Goal: Task Accomplishment & Management: Use online tool/utility

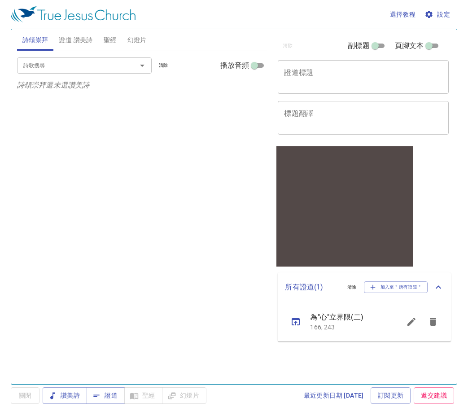
click at [92, 67] on input "詩歌搜尋" at bounding box center [71, 65] width 103 height 10
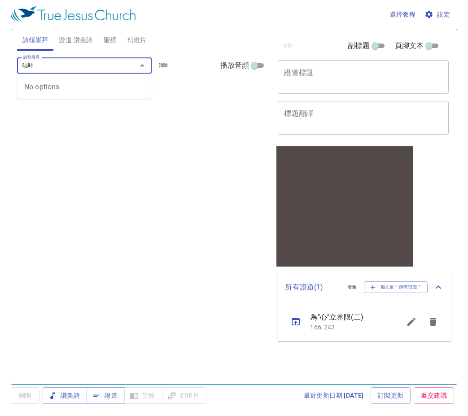
type input "唱時"
click at [70, 43] on span "證道 讚美詩" at bounding box center [76, 40] width 34 height 11
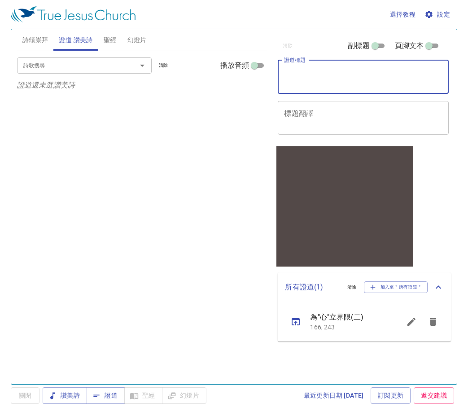
click at [372, 78] on textarea "證道標題" at bounding box center [363, 76] width 158 height 17
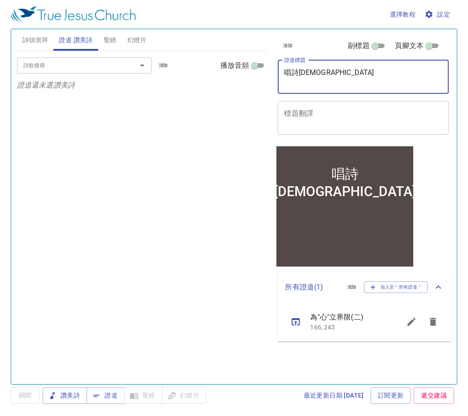
type textarea "唱詩[DEMOGRAPHIC_DATA]"
click at [72, 68] on input "詩歌搜尋" at bounding box center [71, 65] width 103 height 10
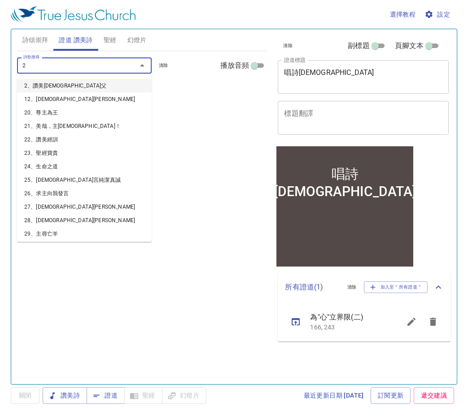
type input "25"
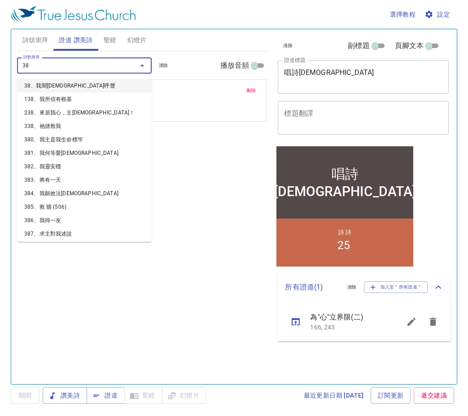
type input "380"
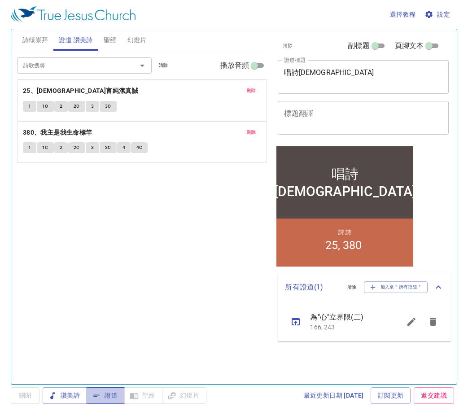
click at [113, 393] on span "證道" at bounding box center [106, 395] width 24 height 11
click at [441, 11] on span "設定" at bounding box center [438, 14] width 24 height 11
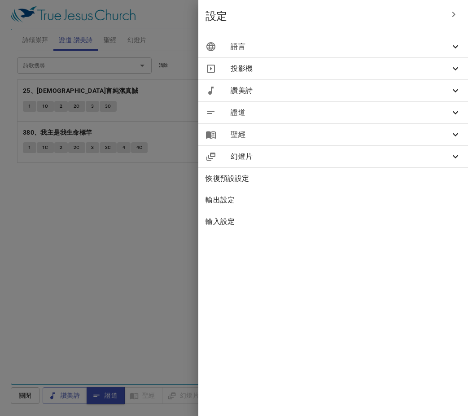
click at [328, 49] on span "語言" at bounding box center [339, 46] width 219 height 11
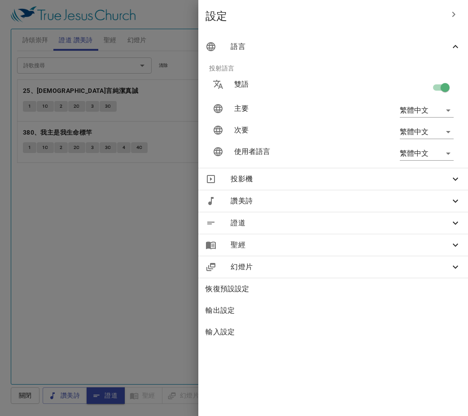
click at [438, 89] on input "checkbox" at bounding box center [444, 89] width 51 height 17
checkbox input "false"
click at [443, 46] on span "語言" at bounding box center [339, 46] width 219 height 11
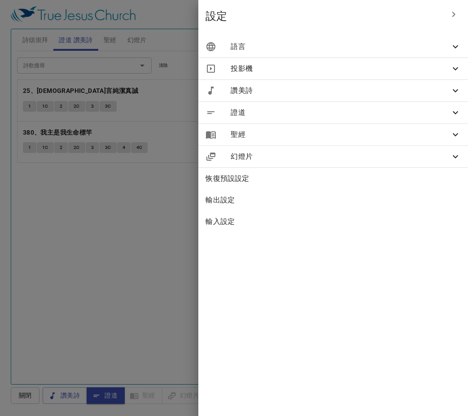
click at [445, 20] on button "button" at bounding box center [454, 15] width 22 height 22
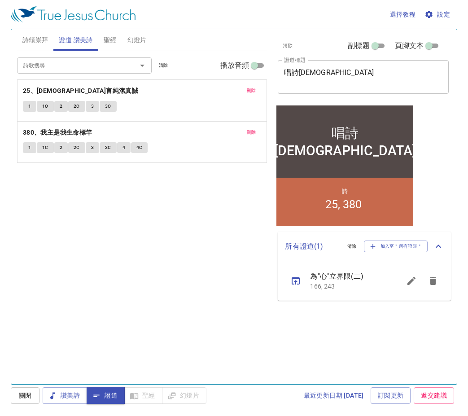
click at [394, 17] on span "選擇教程" at bounding box center [403, 14] width 26 height 11
click at [394, 17] on div at bounding box center [234, 208] width 468 height 416
click at [369, 43] on span "副標題" at bounding box center [358, 45] width 22 height 11
click at [369, 43] on input "副標題" at bounding box center [375, 47] width 32 height 11
checkbox input "true"
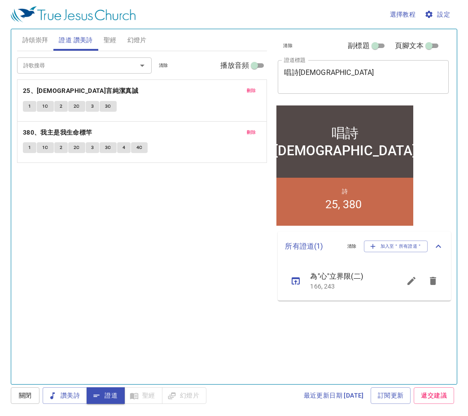
scroll to position [2, 0]
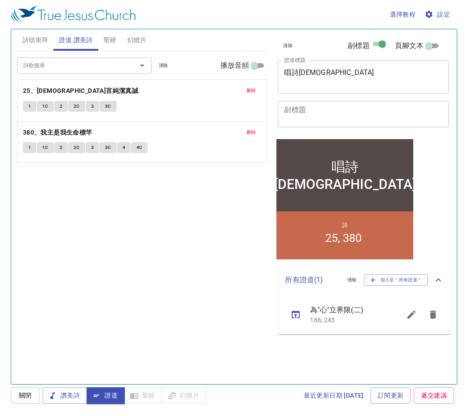
click at [356, 116] on textarea "副標題" at bounding box center [363, 113] width 158 height 17
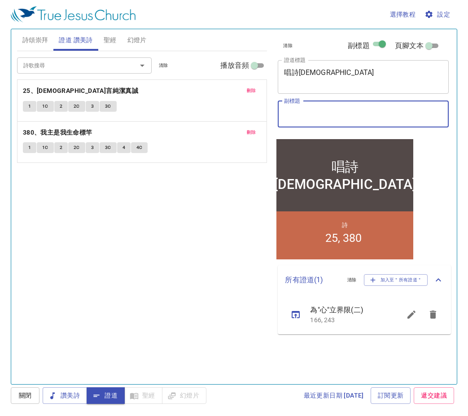
click at [297, 107] on textarea "副標題" at bounding box center [363, 113] width 158 height 17
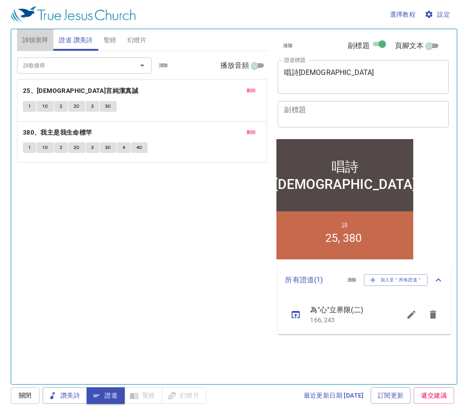
drag, startPoint x: 297, startPoint y: 107, endPoint x: 35, endPoint y: 44, distance: 268.8
click at [35, 44] on span "詩頌崇拜" at bounding box center [35, 40] width 26 height 11
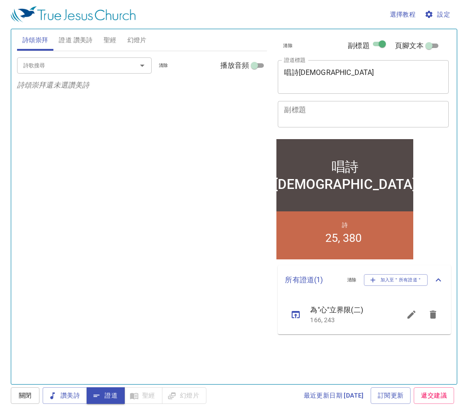
click at [36, 68] on input "詩歌搜尋" at bounding box center [71, 65] width 103 height 10
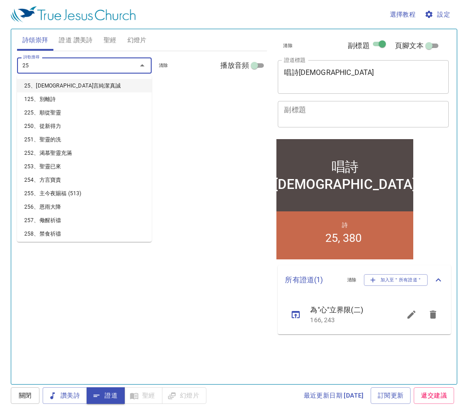
type input "253"
type input "256"
type input "259"
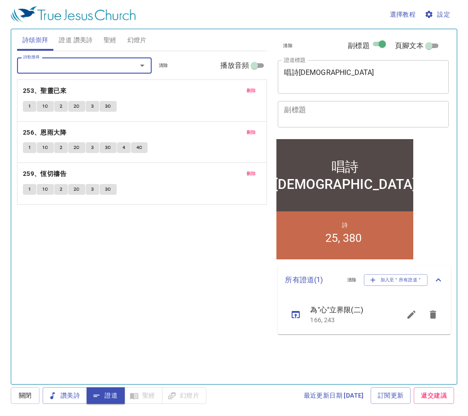
click at [69, 39] on span "證道 讚美詩" at bounding box center [76, 40] width 34 height 11
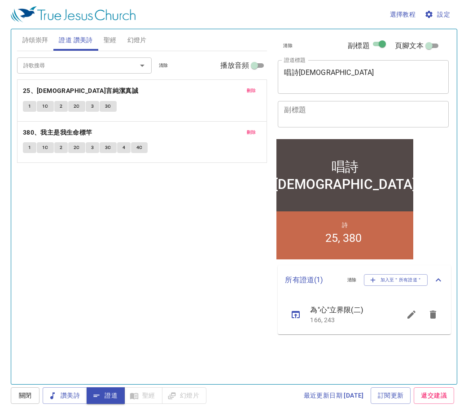
click at [311, 103] on div "x 副標題" at bounding box center [363, 114] width 171 height 26
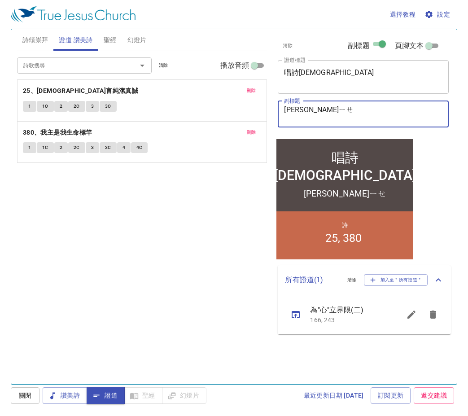
type textarea "林尹逸 節"
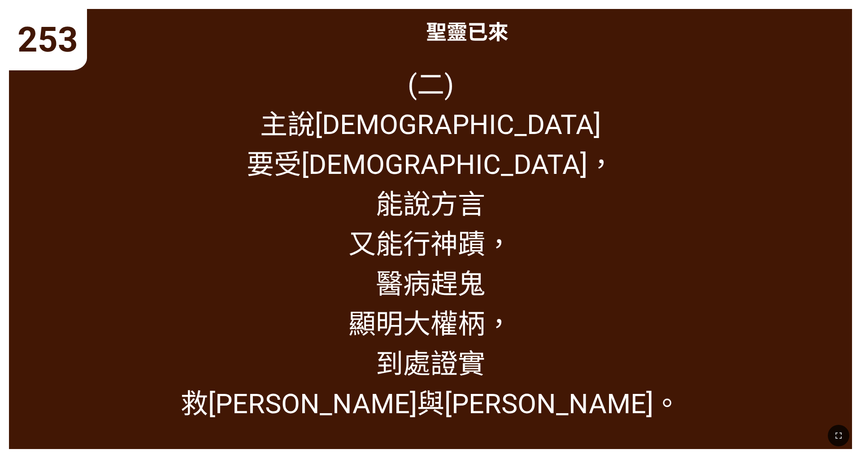
click at [326, 45] on div "聖靈已來" at bounding box center [430, 31] width 843 height 44
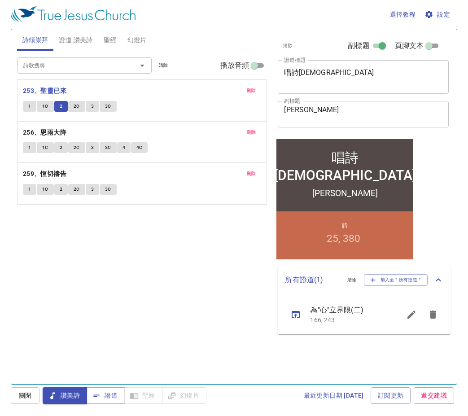
scroll to position [2, 0]
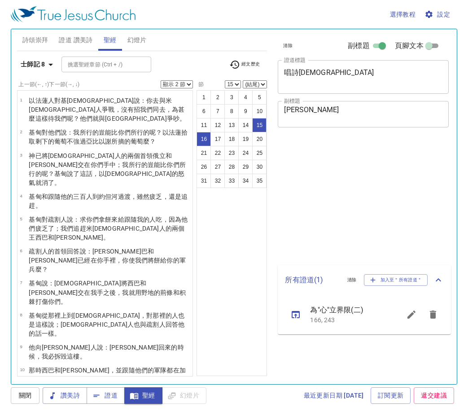
select select "2"
select select "15"
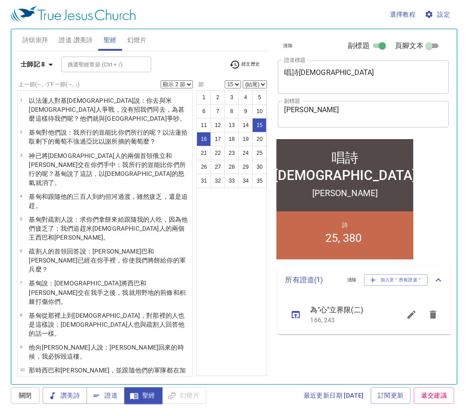
scroll to position [2, 0]
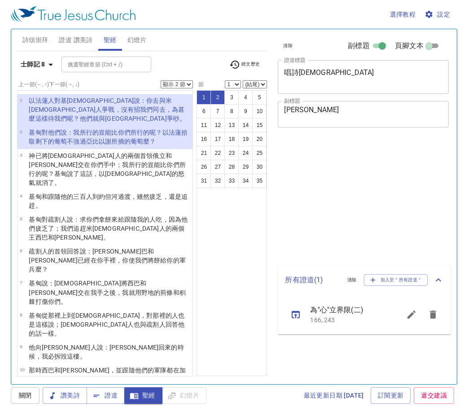
select select "2"
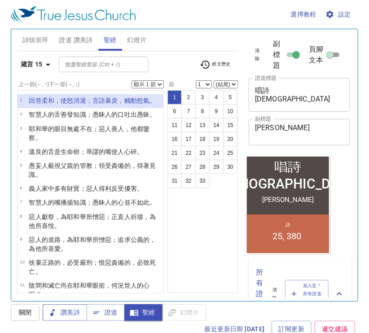
scroll to position [2, 0]
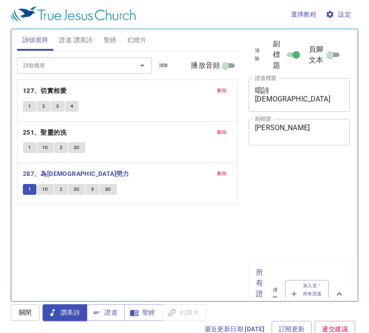
scroll to position [4, 0]
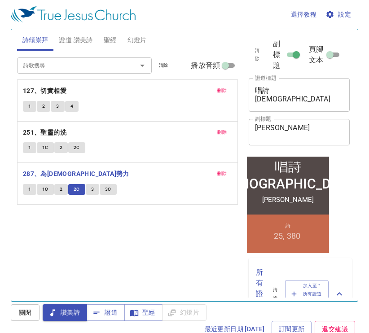
scroll to position [4, 0]
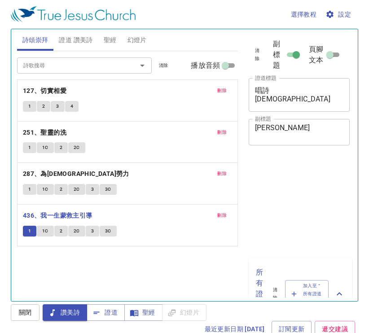
scroll to position [4, 0]
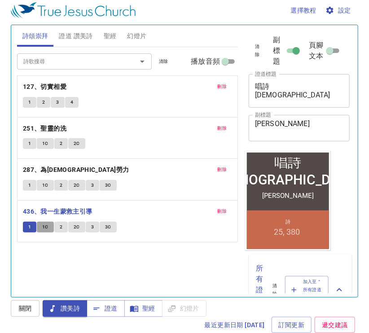
click at [44, 226] on span "1C" at bounding box center [45, 227] width 6 height 8
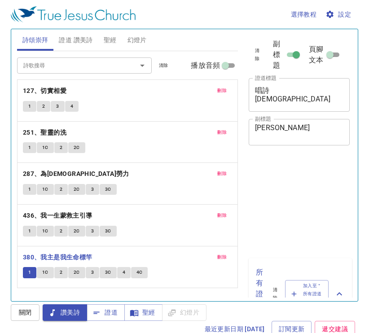
scroll to position [4, 0]
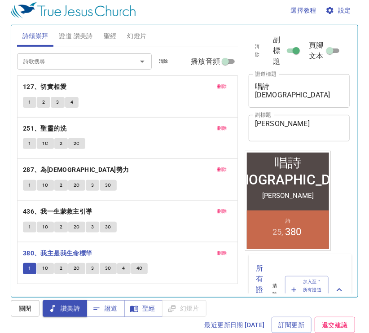
click at [43, 265] on span "1C" at bounding box center [45, 268] width 6 height 8
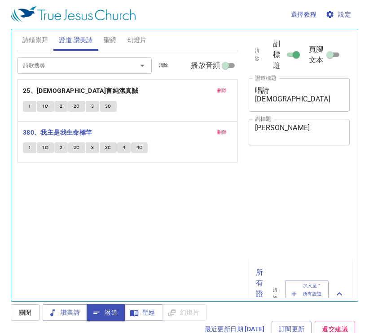
scroll to position [4, 0]
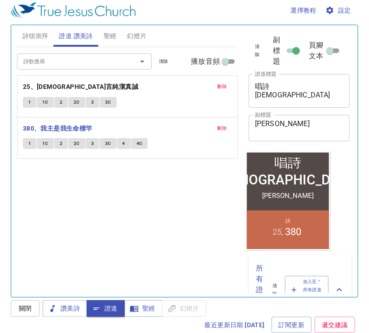
click at [57, 60] on input "詩歌搜尋" at bounding box center [71, 61] width 103 height 10
click at [61, 65] on input "詩歌搜尋" at bounding box center [71, 61] width 103 height 10
click at [104, 59] on input "詩歌搜尋" at bounding box center [71, 61] width 103 height 10
click at [226, 128] on span "刪除" at bounding box center [221, 128] width 9 height 8
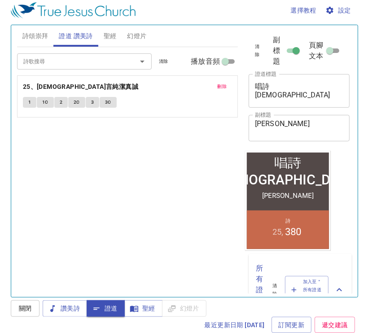
scroll to position [2, 0]
